Goal: Use online tool/utility

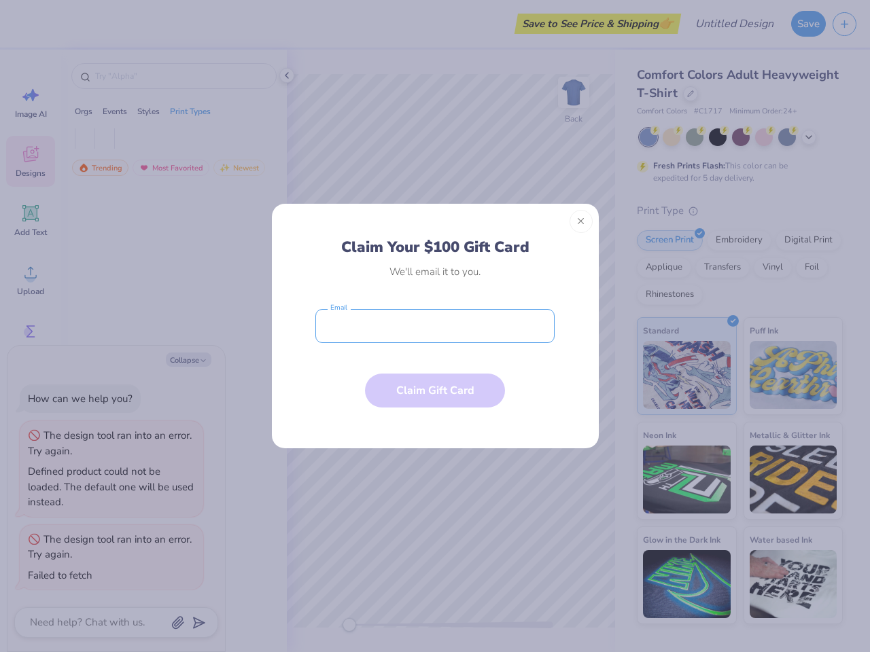
type textarea "x"
click at [435, 326] on input "email" at bounding box center [434, 326] width 239 height 34
click at [581, 221] on button "Close" at bounding box center [580, 221] width 23 height 23
